Goal: Transaction & Acquisition: Obtain resource

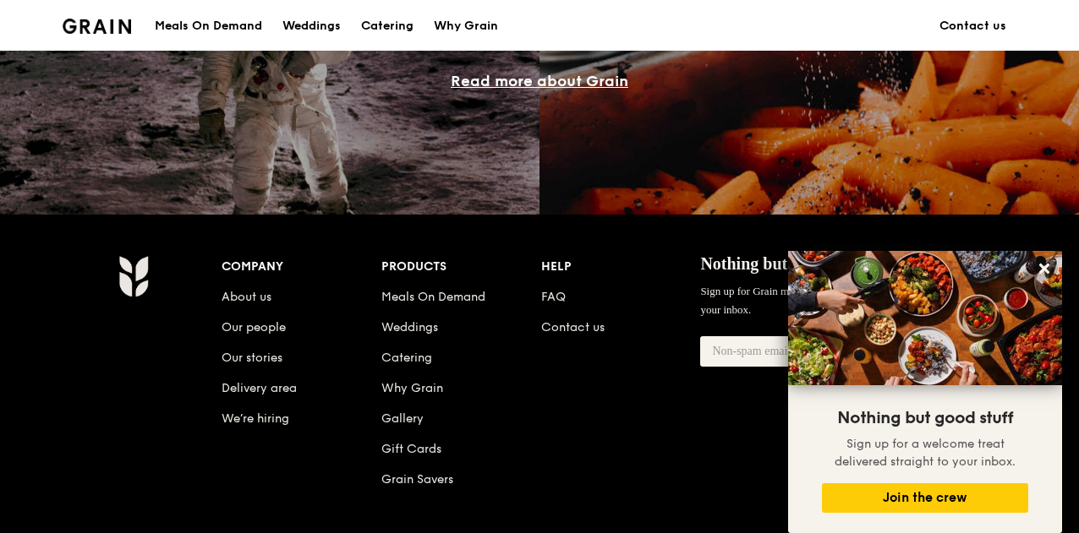
scroll to position [1767, 0]
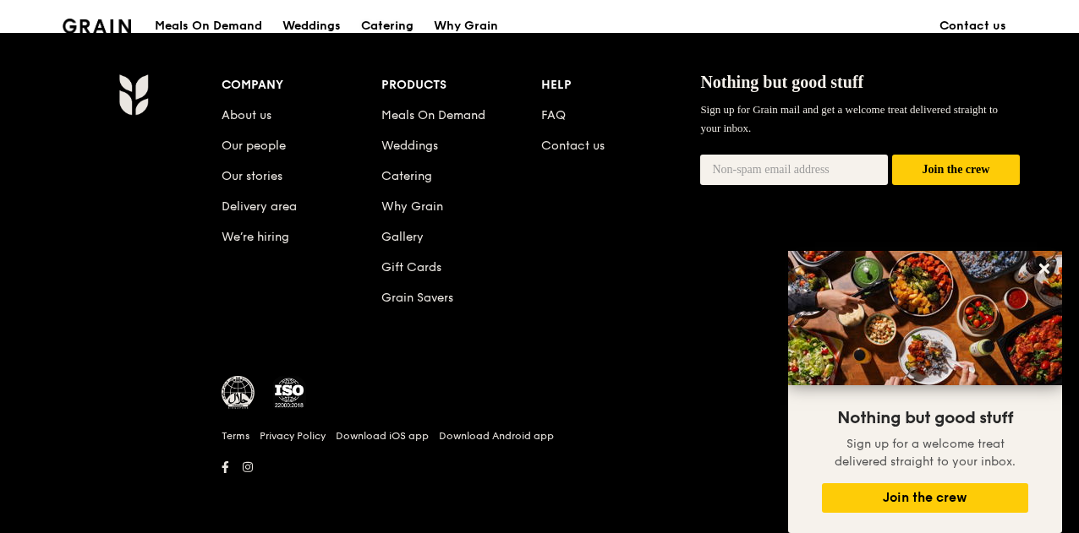
click at [394, 24] on div "Catering" at bounding box center [387, 26] width 52 height 51
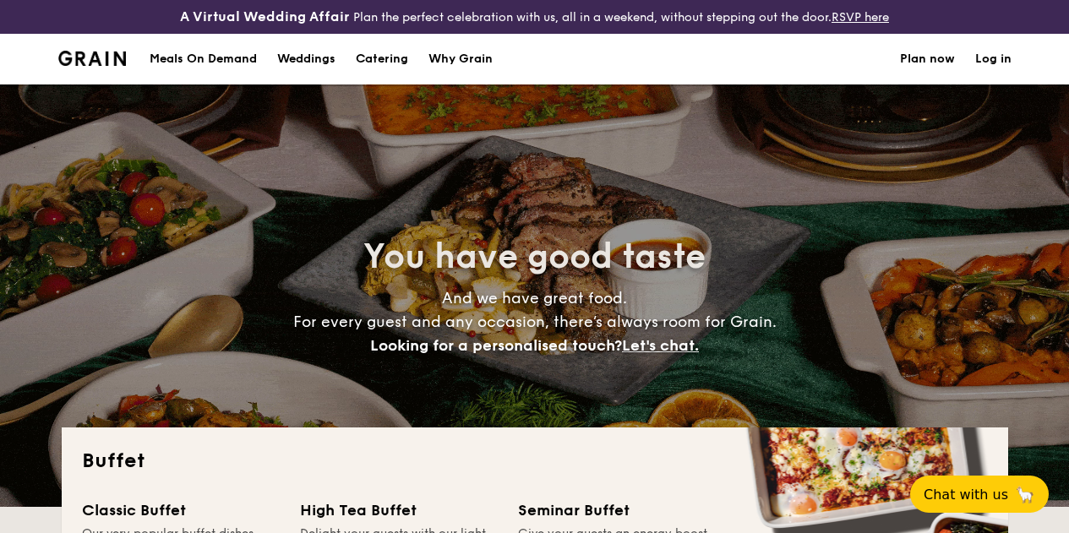
select select
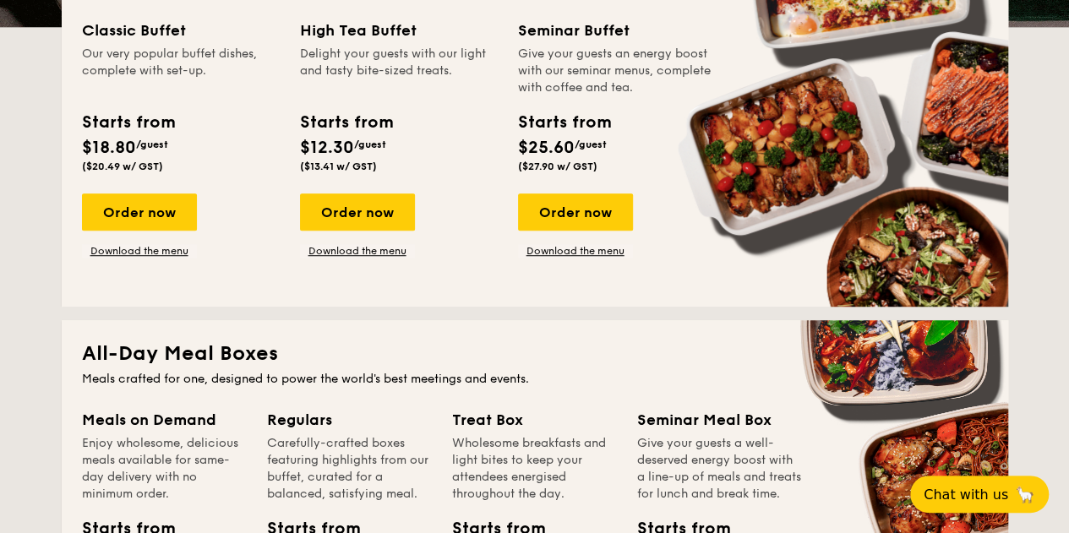
scroll to position [352, 0]
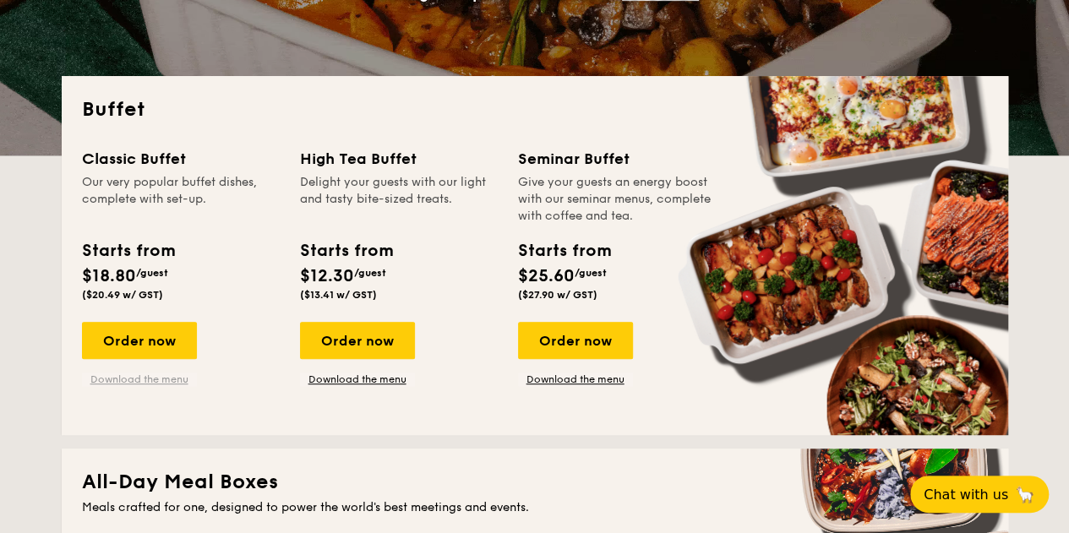
click at [120, 386] on link "Download the menu" at bounding box center [139, 380] width 115 height 14
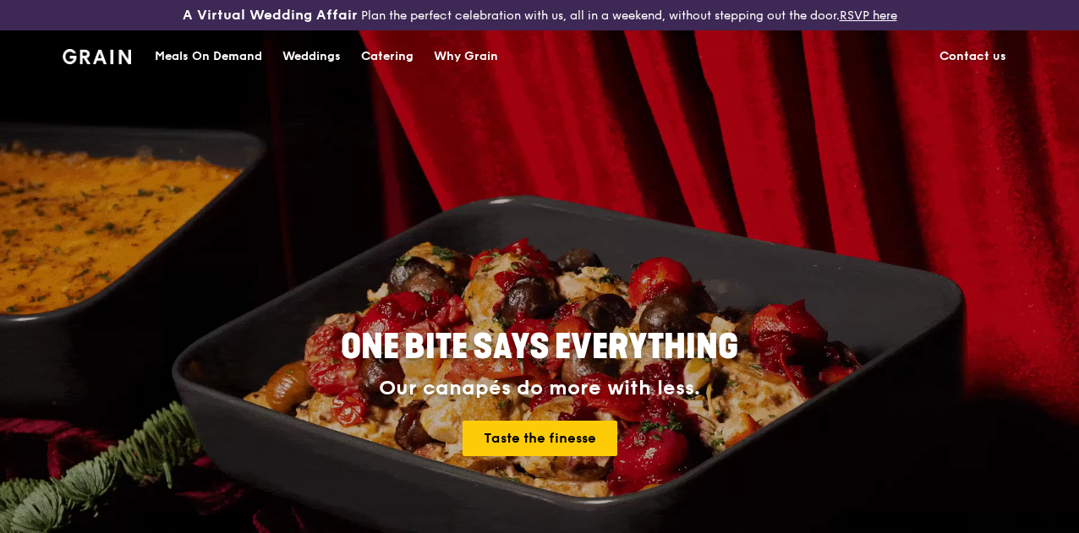
click at [381, 65] on div "Catering" at bounding box center [387, 56] width 52 height 51
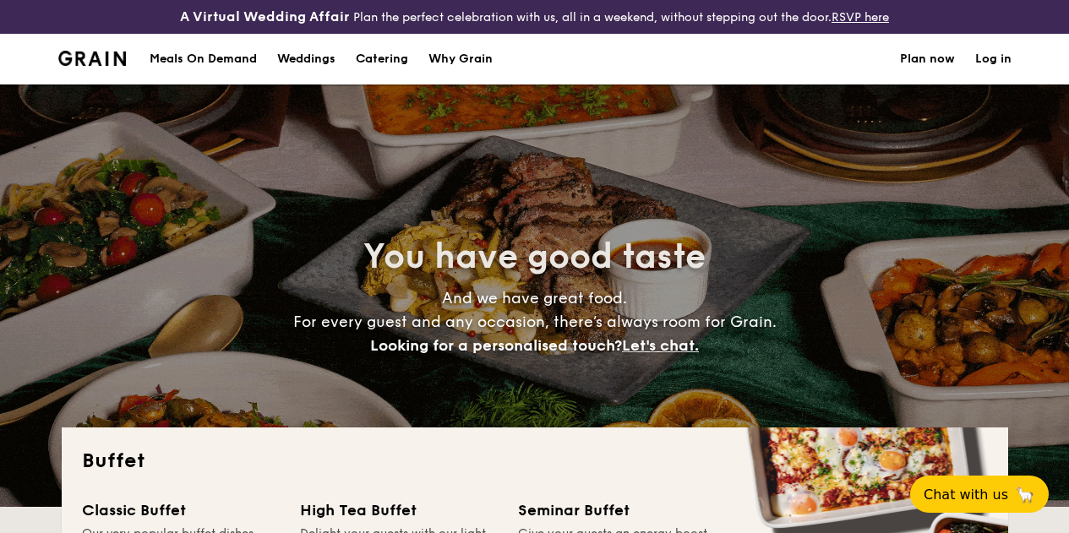
select select
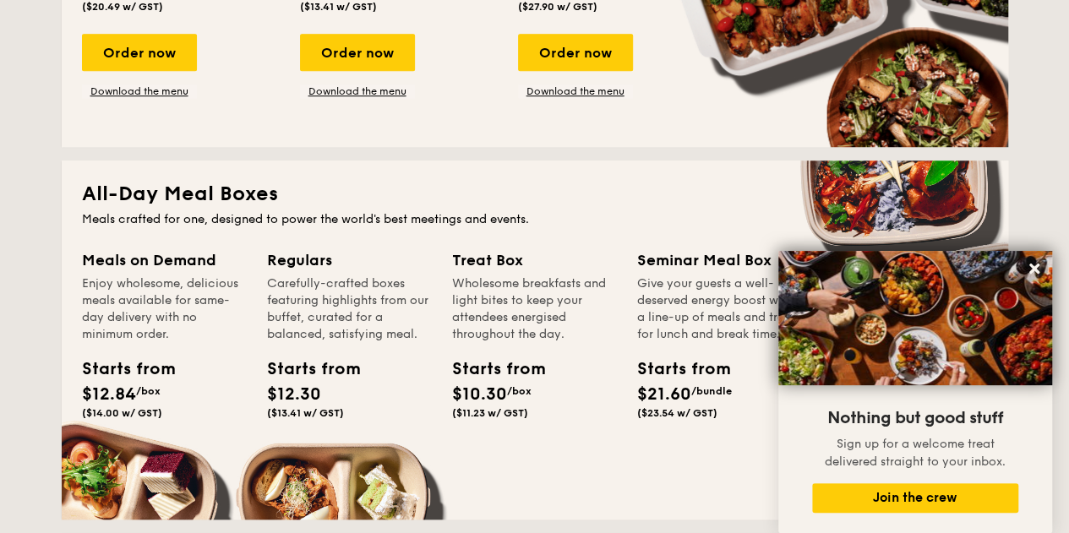
scroll to position [761, 0]
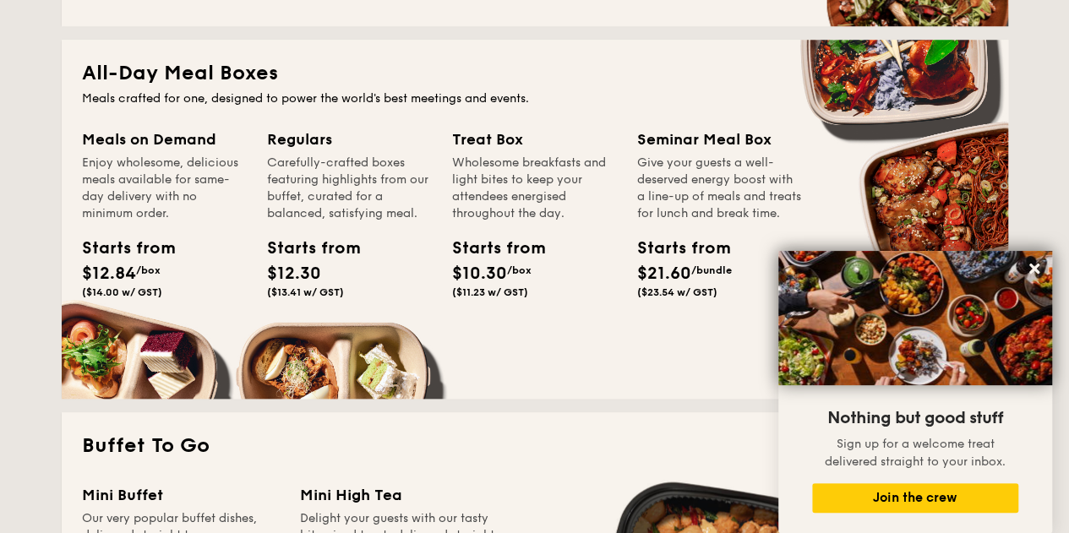
click at [151, 222] on div "Enjoy wholesome, delicious meals available for same-day delivery with no minimu…" at bounding box center [164, 189] width 165 height 68
click at [166, 189] on div "Enjoy wholesome, delicious meals available for same-day delivery with no minimu…" at bounding box center [164, 189] width 165 height 68
click at [110, 334] on div "Meals on Demand Enjoy wholesome, delicious meals available for same-day deliver…" at bounding box center [174, 237] width 185 height 218
click at [1031, 268] on icon at bounding box center [1035, 269] width 10 height 10
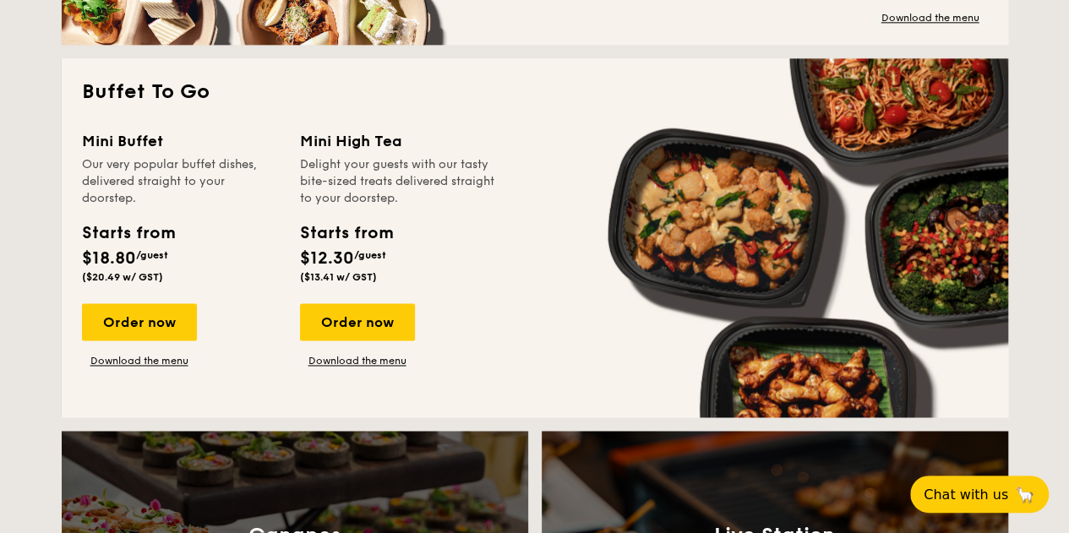
scroll to position [1099, 0]
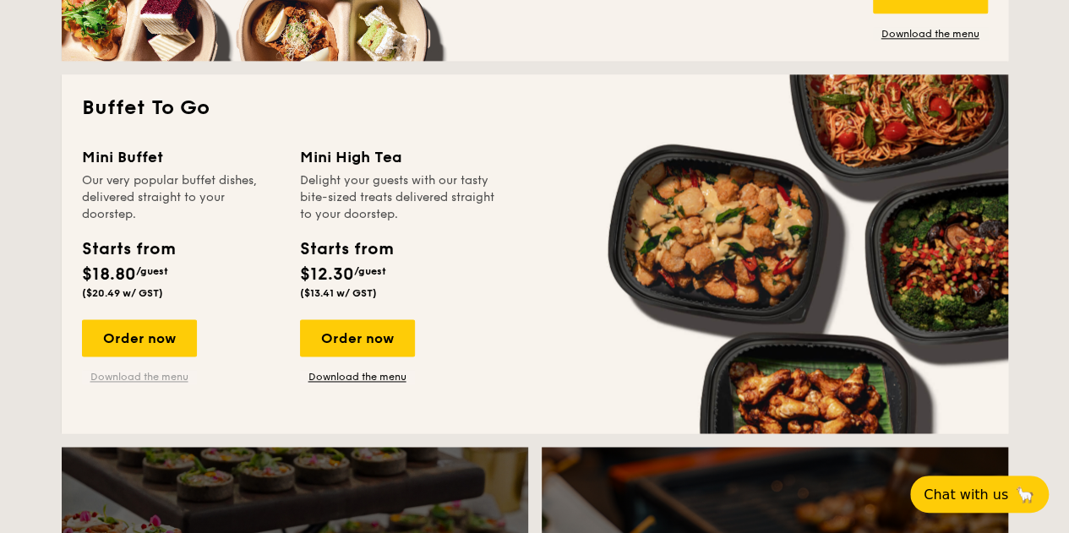
drag, startPoint x: 140, startPoint y: 396, endPoint x: 124, endPoint y: 393, distance: 16.4
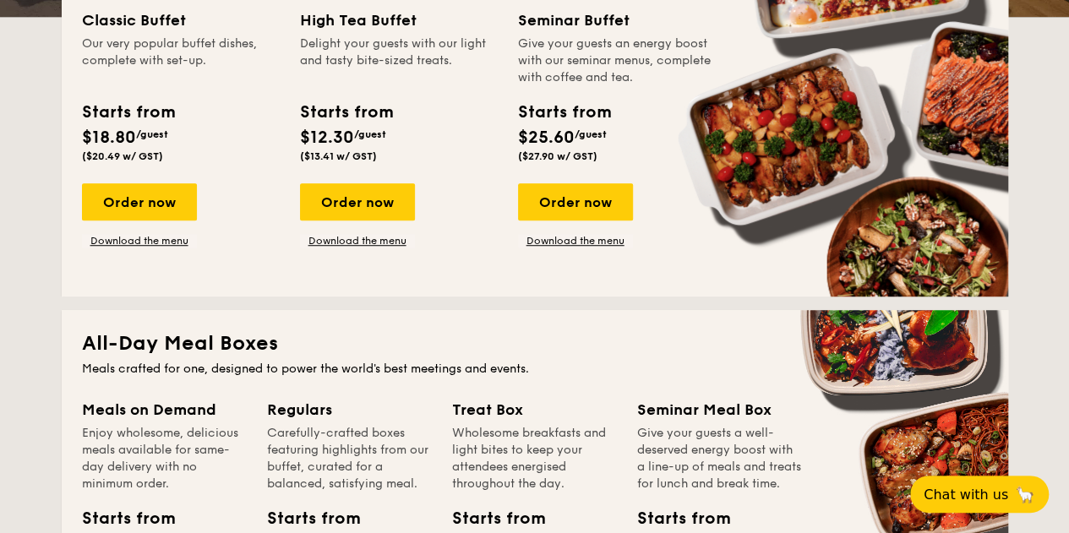
scroll to position [507, 0]
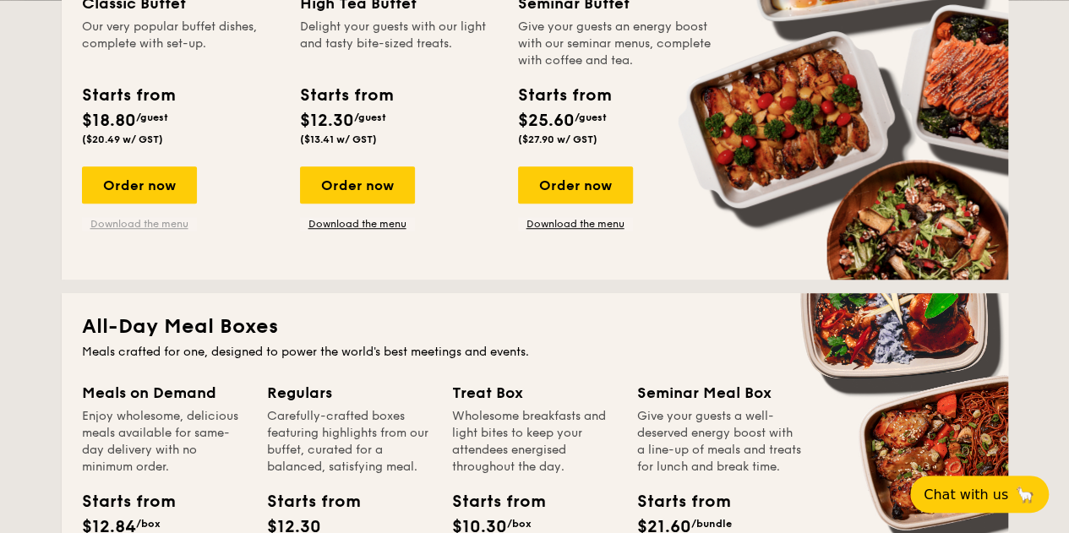
drag, startPoint x: 174, startPoint y: 227, endPoint x: 146, endPoint y: 234, distance: 28.7
drag, startPoint x: 146, startPoint y: 234, endPoint x: 423, endPoint y: 288, distance: 281.7
click at [423, 280] on div "Buffet Classic Buffet Our very popular buffet dishes, complete with set-up. Sta…" at bounding box center [535, 100] width 947 height 359
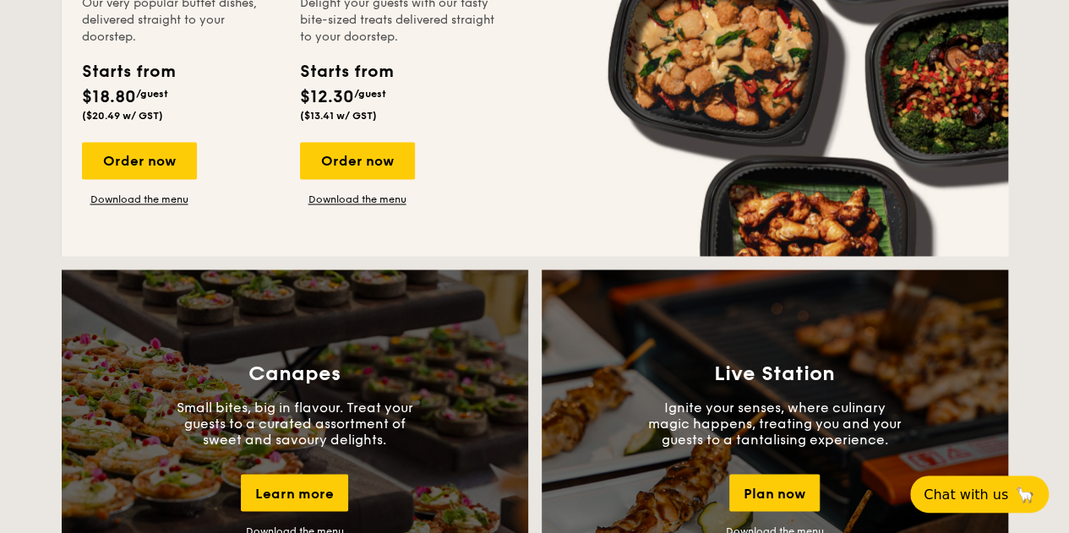
scroll to position [1099, 0]
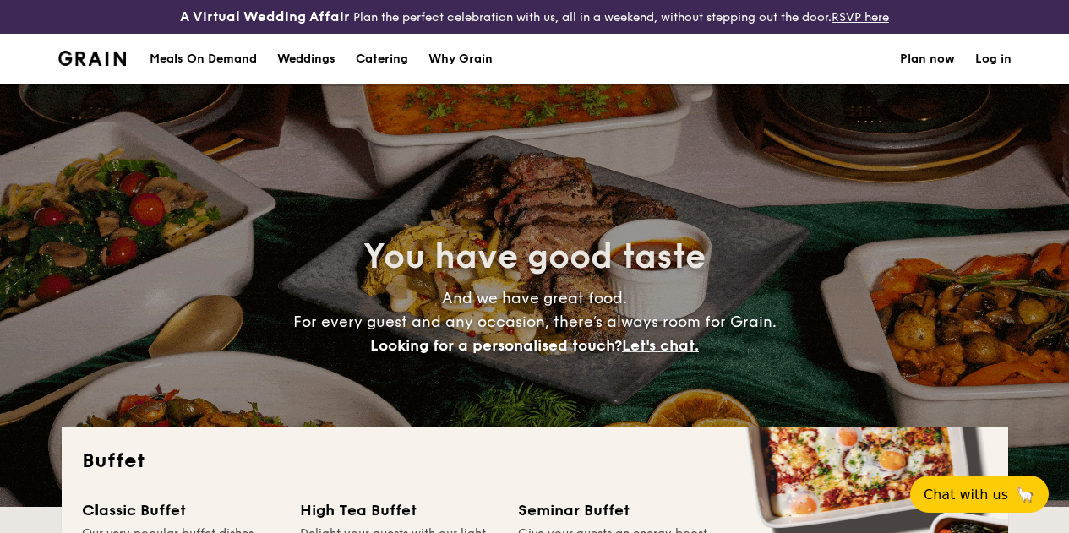
select select
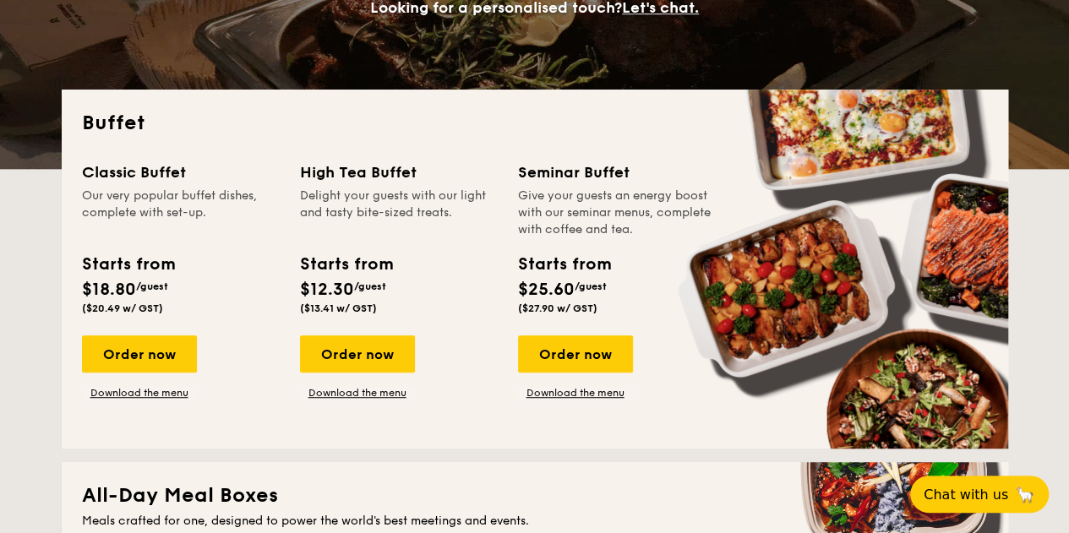
scroll to position [423, 0]
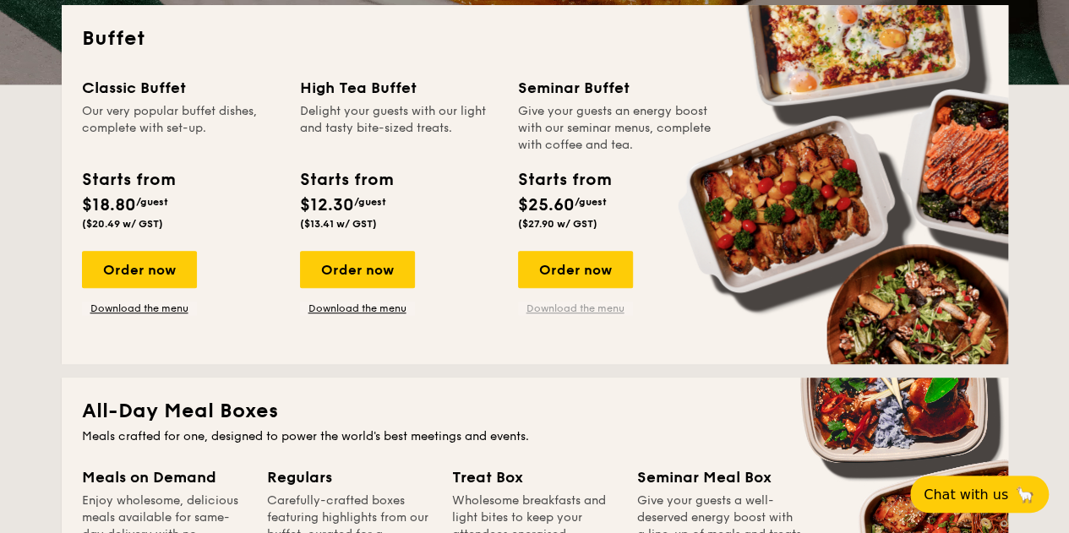
drag, startPoint x: 591, startPoint y: 315, endPoint x: 570, endPoint y: 324, distance: 22.8
